Goal: Information Seeking & Learning: Learn about a topic

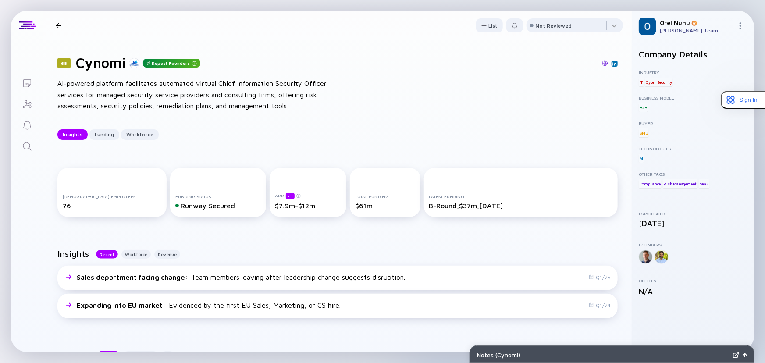
click at [26, 142] on icon "Search" at bounding box center [27, 146] width 11 height 11
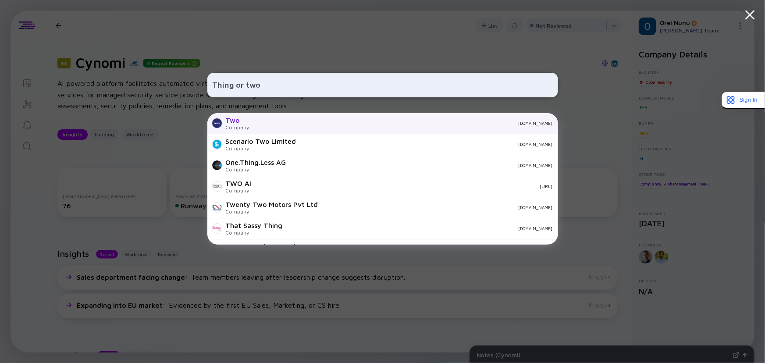
type input "Thing or two"
click at [289, 120] on div "Two Company [DOMAIN_NAME]" at bounding box center [382, 123] width 351 height 21
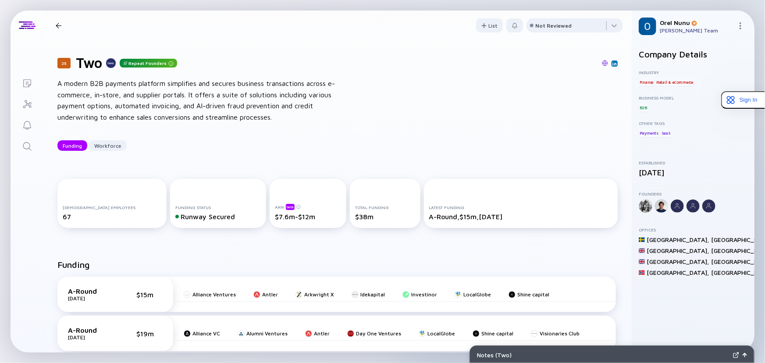
click at [25, 145] on icon "Search" at bounding box center [27, 146] width 11 height 11
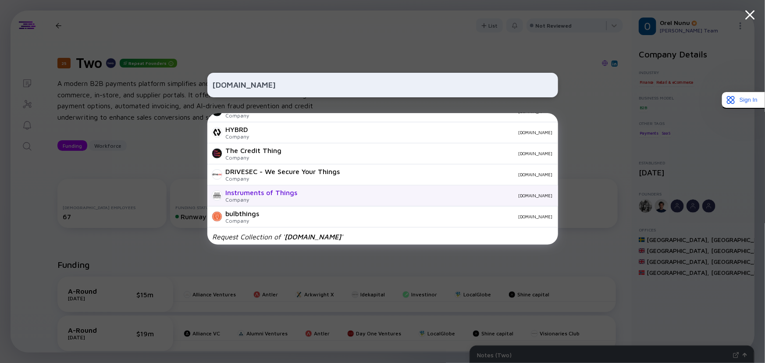
scroll to position [308, 0]
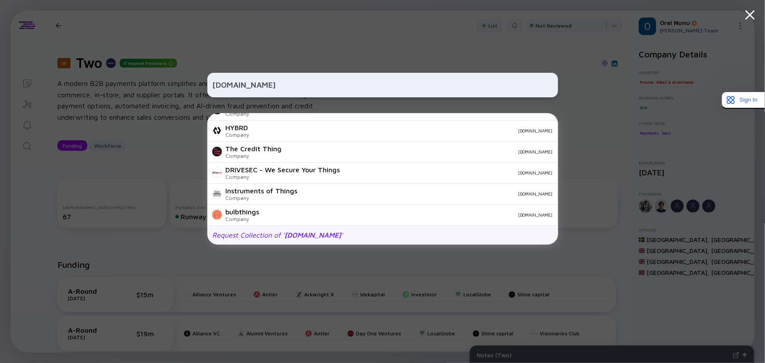
click at [307, 234] on span "[DOMAIN_NAME]" at bounding box center [313, 235] width 57 height 8
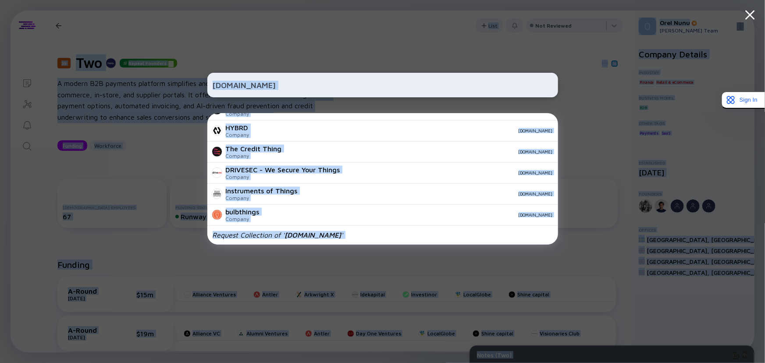
click at [281, 87] on input "[DOMAIN_NAME]" at bounding box center [383, 85] width 340 height 16
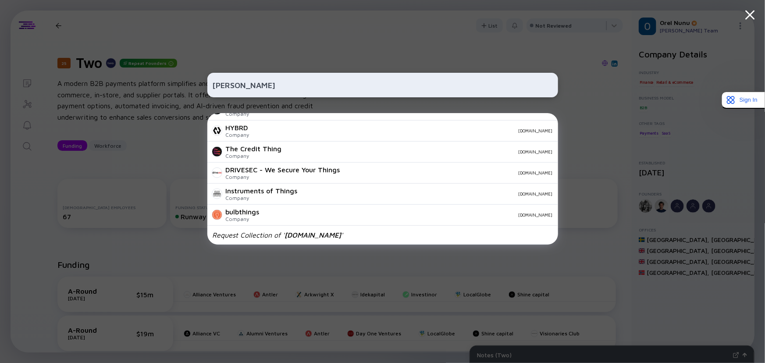
scroll to position [0, 0]
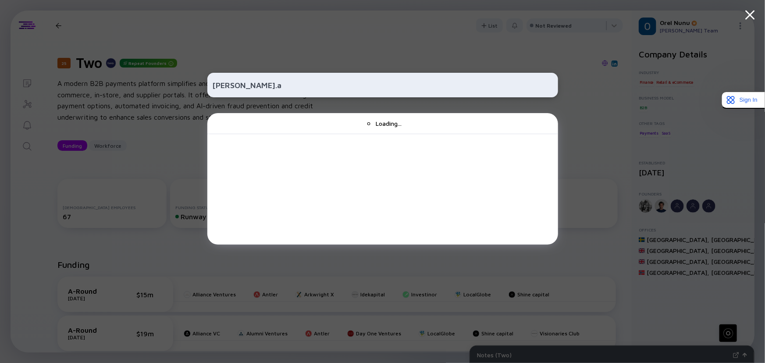
type input "[PERSON_NAME]"
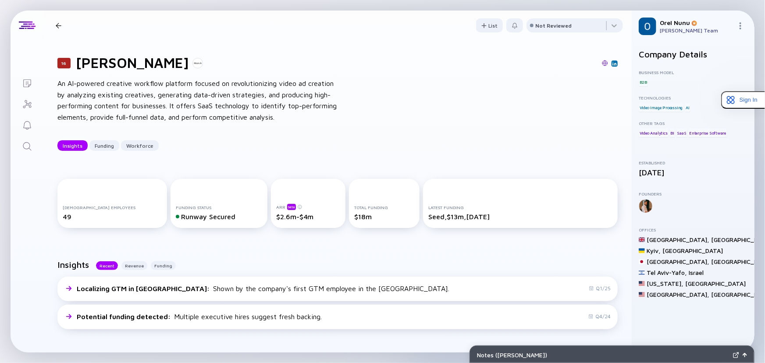
scroll to position [119, 0]
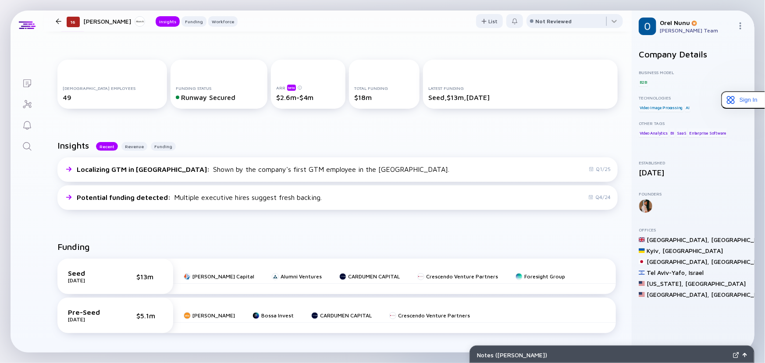
click at [22, 146] on icon "Search" at bounding box center [27, 146] width 11 height 11
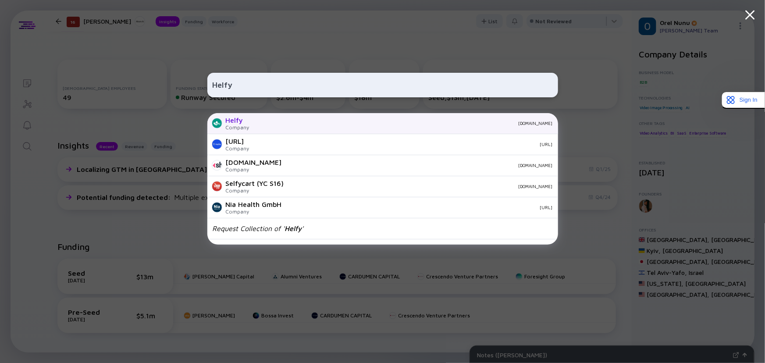
type input "Helfy"
click at [267, 125] on div "[DOMAIN_NAME]" at bounding box center [404, 123] width 296 height 5
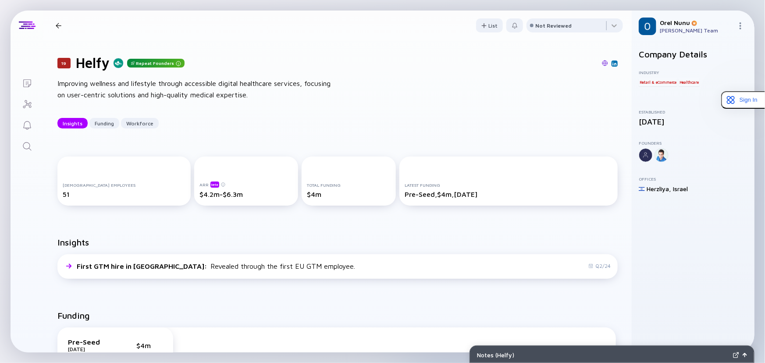
click at [319, 132] on div "19 Helfy Repeat Founders Improving wellness and lifestyle through accessible di…" at bounding box center [337, 91] width 588 height 102
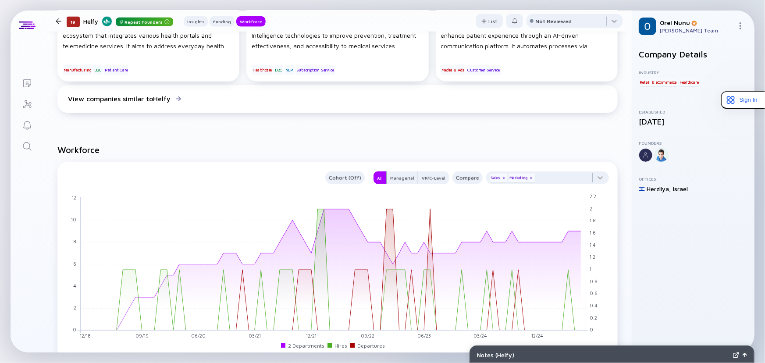
scroll to position [518, 0]
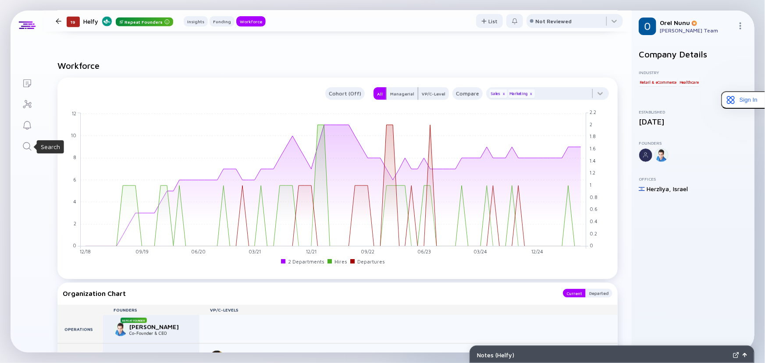
click at [22, 145] on icon "Search" at bounding box center [27, 146] width 11 height 11
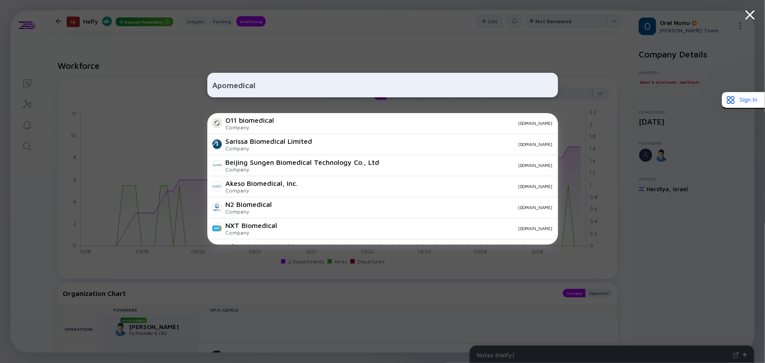
paste input "Bringoz"
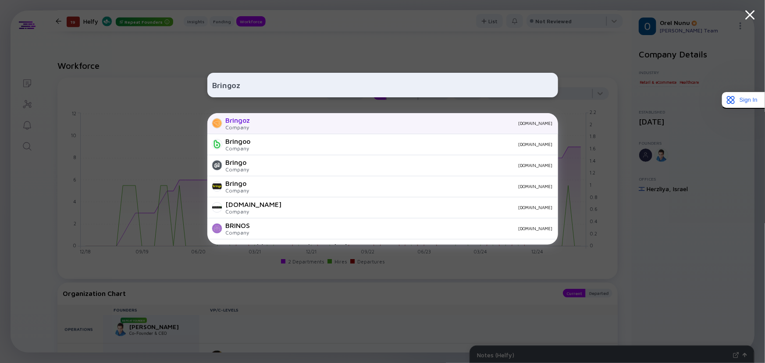
type input "Bringoz"
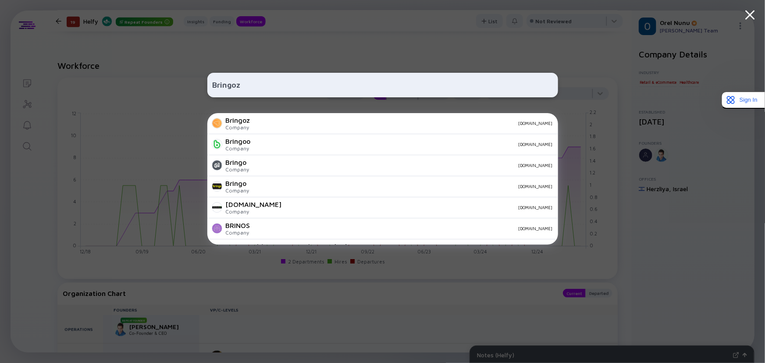
click at [460, 120] on div "Bringoz Company [DOMAIN_NAME]" at bounding box center [382, 123] width 351 height 21
